Goal: Transaction & Acquisition: Purchase product/service

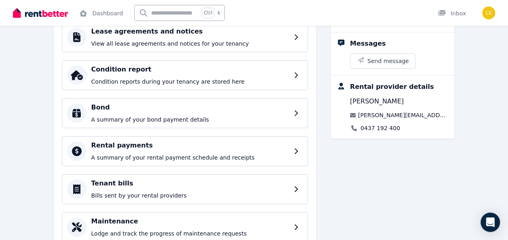
scroll to position [107, 0]
click at [279, 158] on p "A summary of your rental payment schedule and receipts" at bounding box center [191, 158] width 201 height 8
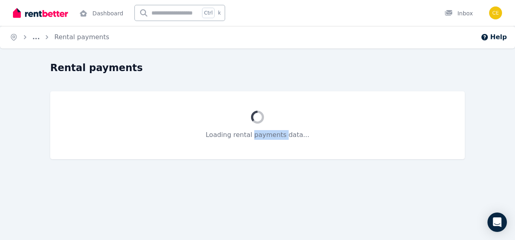
click at [279, 158] on div "Loading rental payments data..." at bounding box center [257, 125] width 414 height 68
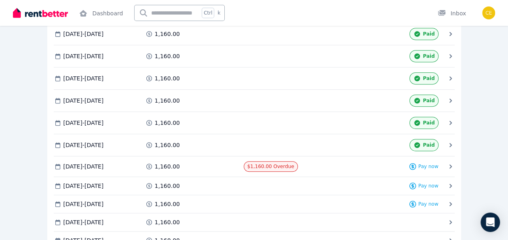
scroll to position [232, 0]
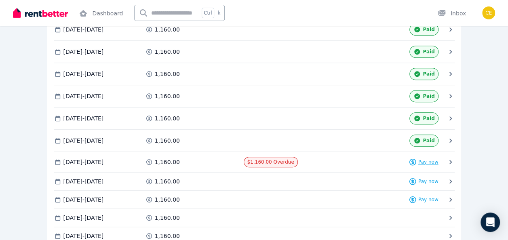
click at [427, 159] on span "Pay now" at bounding box center [429, 162] width 20 height 6
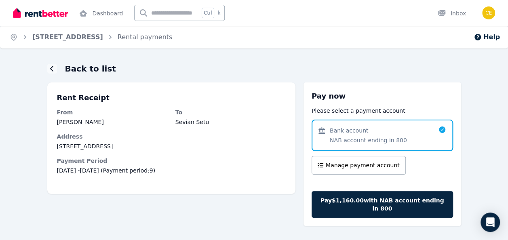
scroll to position [14, 0]
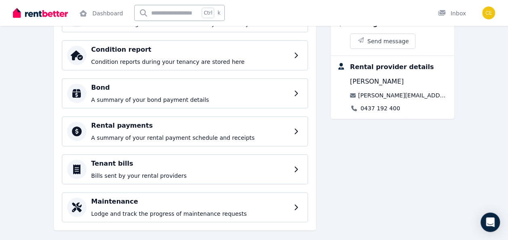
scroll to position [138, 0]
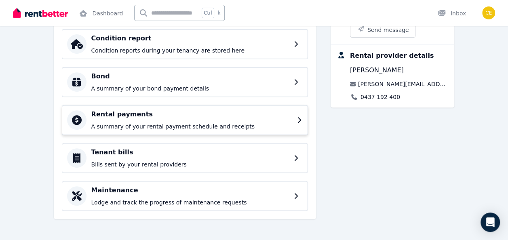
click at [302, 123] on div "Rental payments A summary of your rental payment schedule and receipts" at bounding box center [185, 120] width 246 height 30
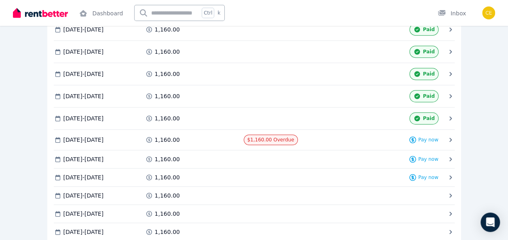
scroll to position [256, 0]
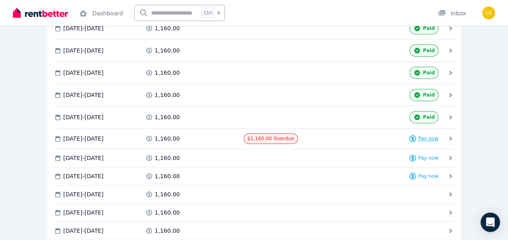
click at [428, 133] on div "Pay now" at bounding box center [424, 138] width 30 height 11
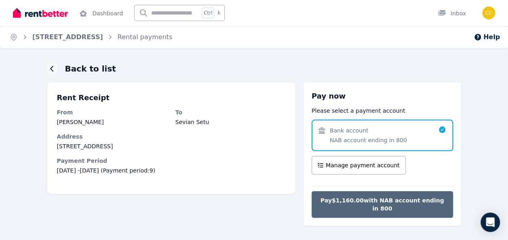
click at [403, 201] on span "Pay $1,160.00 with NAB account ending in 800" at bounding box center [382, 205] width 125 height 16
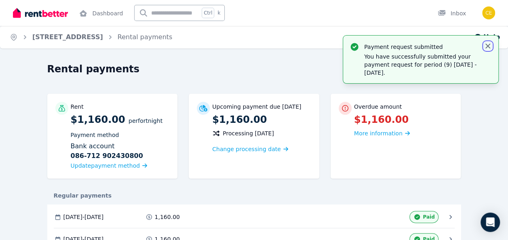
click at [490, 46] on icon "button" at bounding box center [488, 46] width 8 height 8
